Goal: Transaction & Acquisition: Purchase product/service

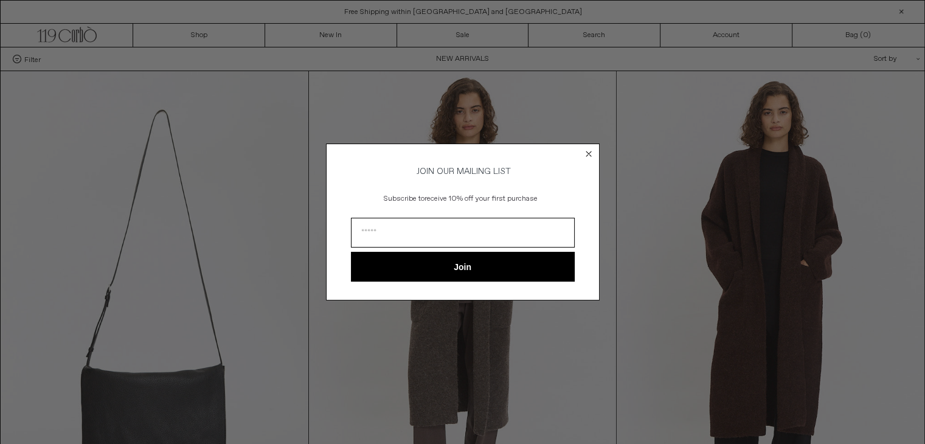
click at [589, 148] on icon "Close dialog" at bounding box center [589, 154] width 12 height 12
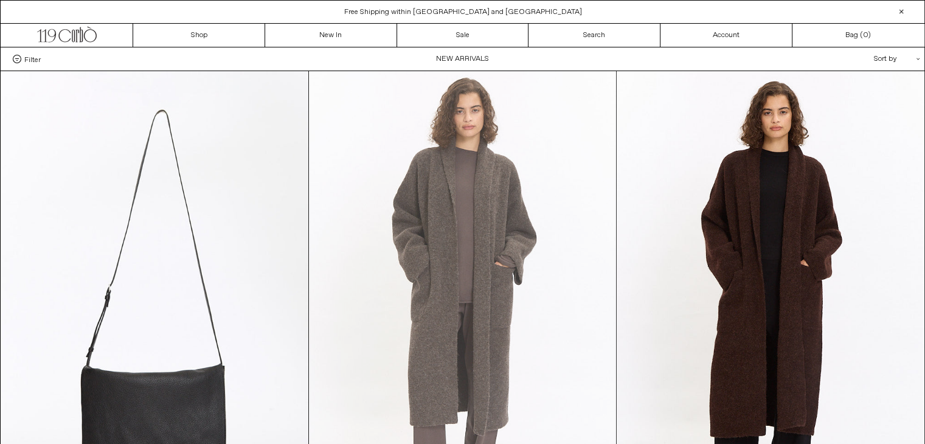
scroll to position [243, 0]
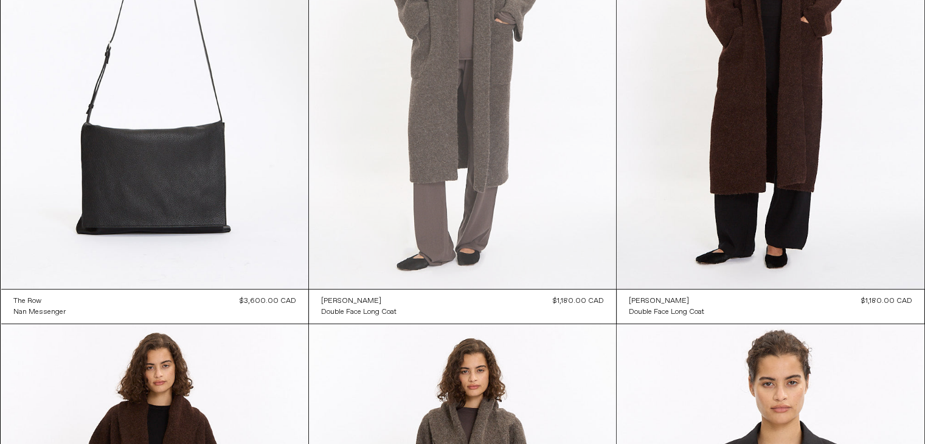
click at [519, 167] on at bounding box center [462, 58] width 307 height 461
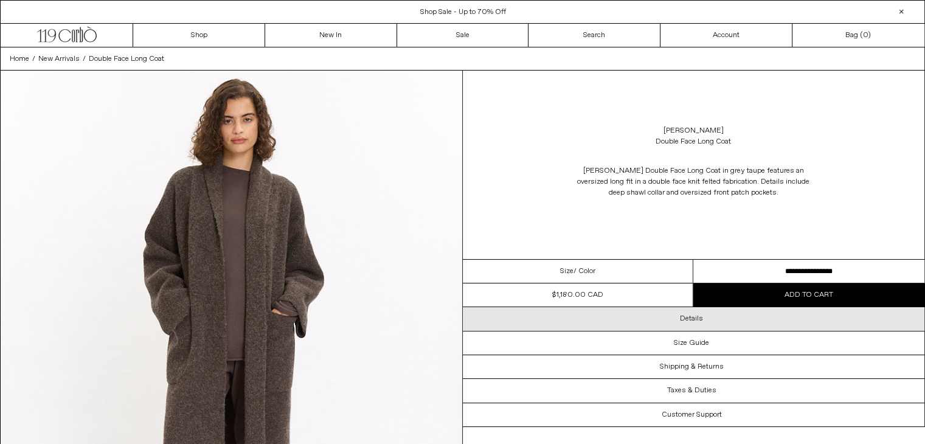
click at [678, 322] on div "Details" at bounding box center [694, 318] width 462 height 23
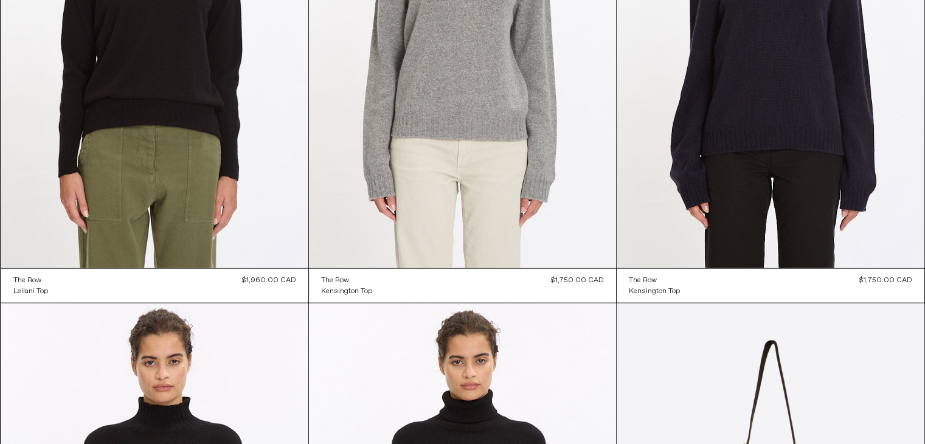
scroll to position [7074, 0]
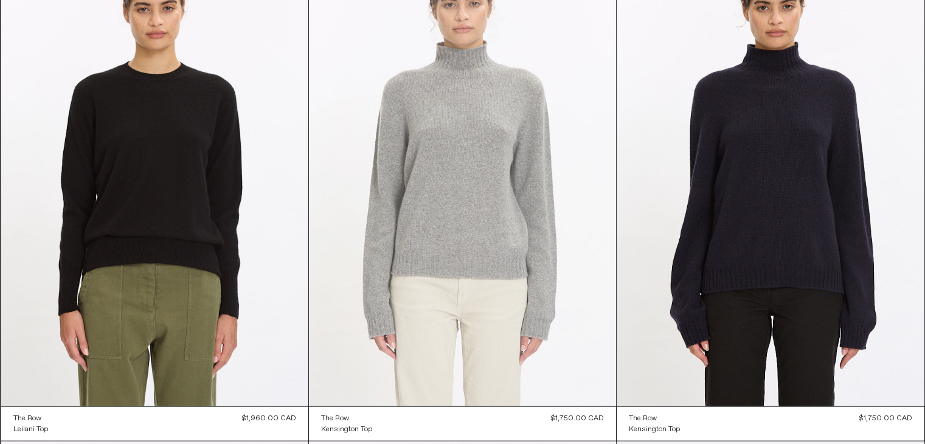
click at [481, 215] on at bounding box center [462, 175] width 307 height 461
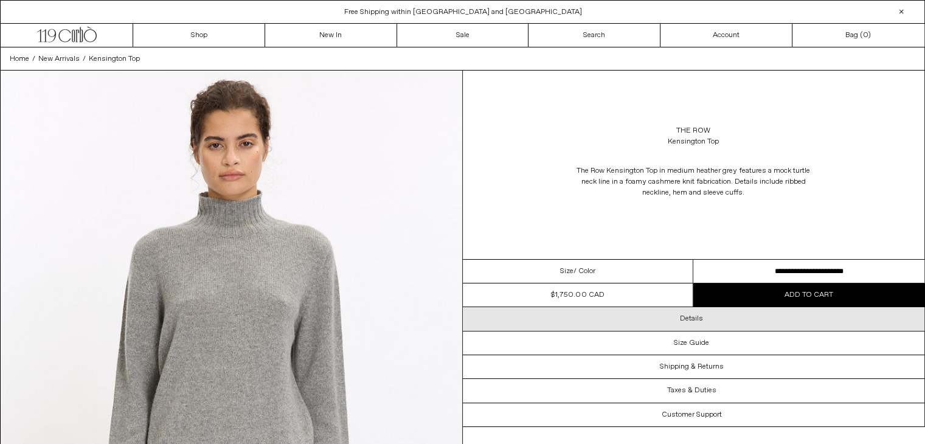
click at [749, 322] on div "Details" at bounding box center [694, 318] width 462 height 23
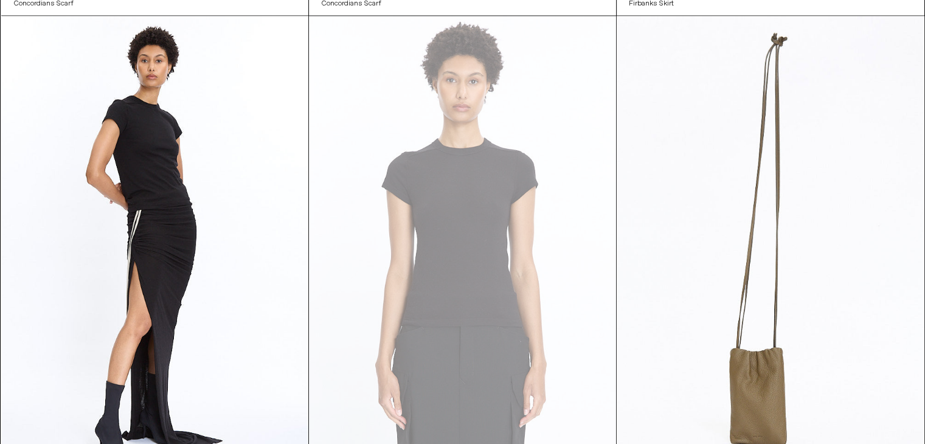
scroll to position [11608, 0]
